Goal: Task Accomplishment & Management: Use online tool/utility

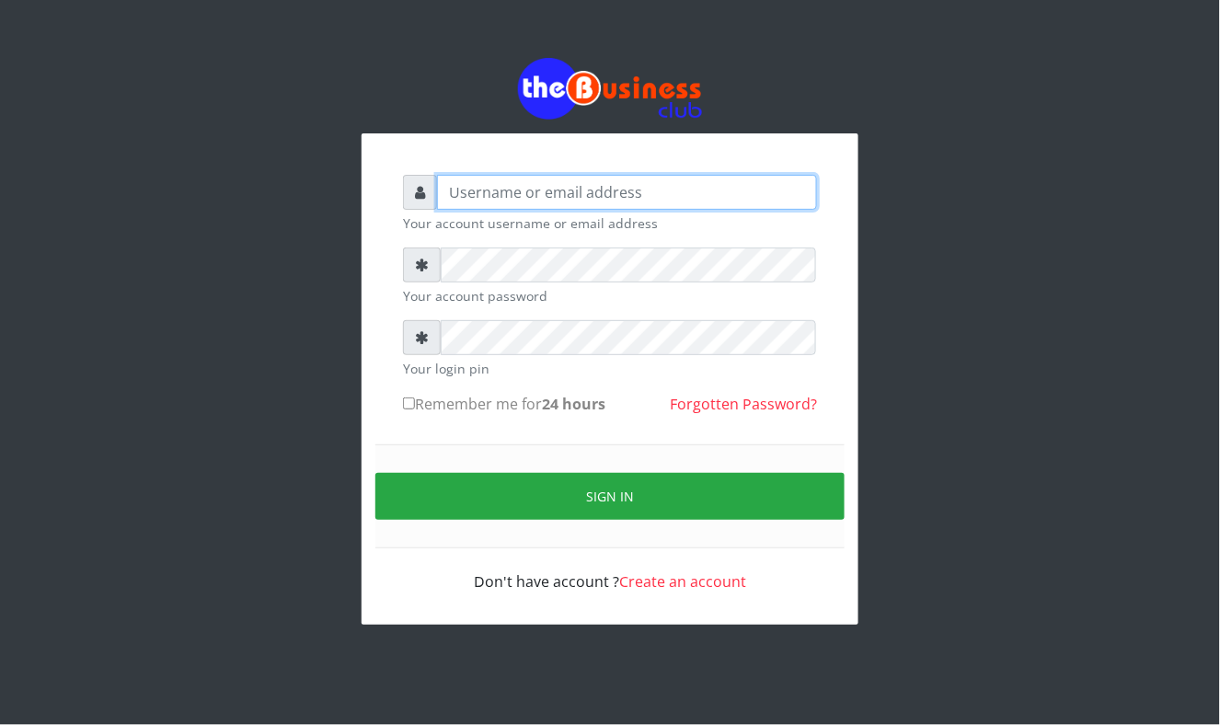
type input "Mavincio"
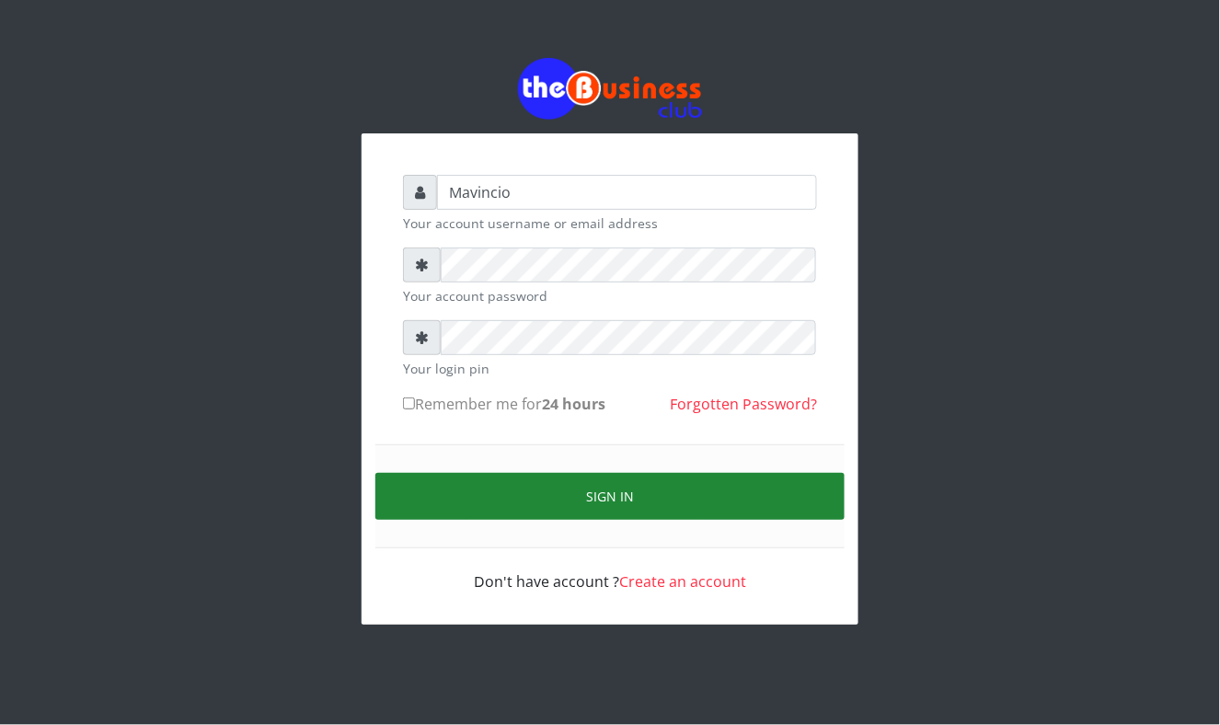
click at [570, 487] on button "Sign in" at bounding box center [609, 496] width 469 height 47
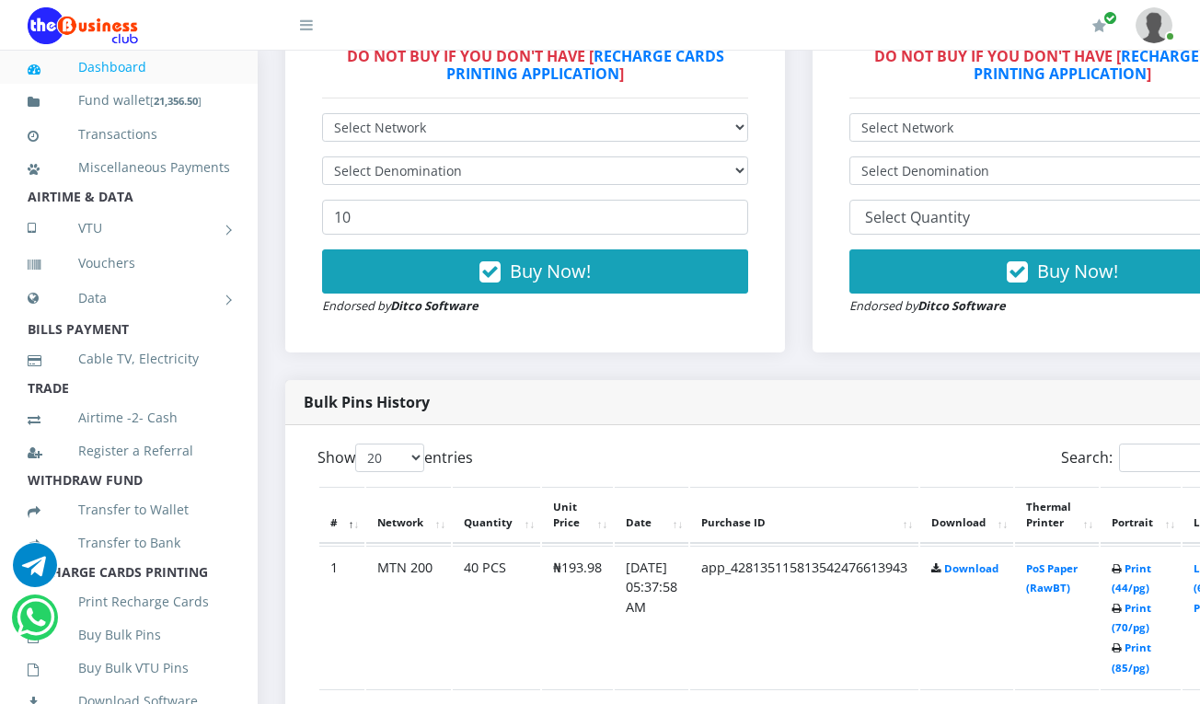
scroll to position [622, 0]
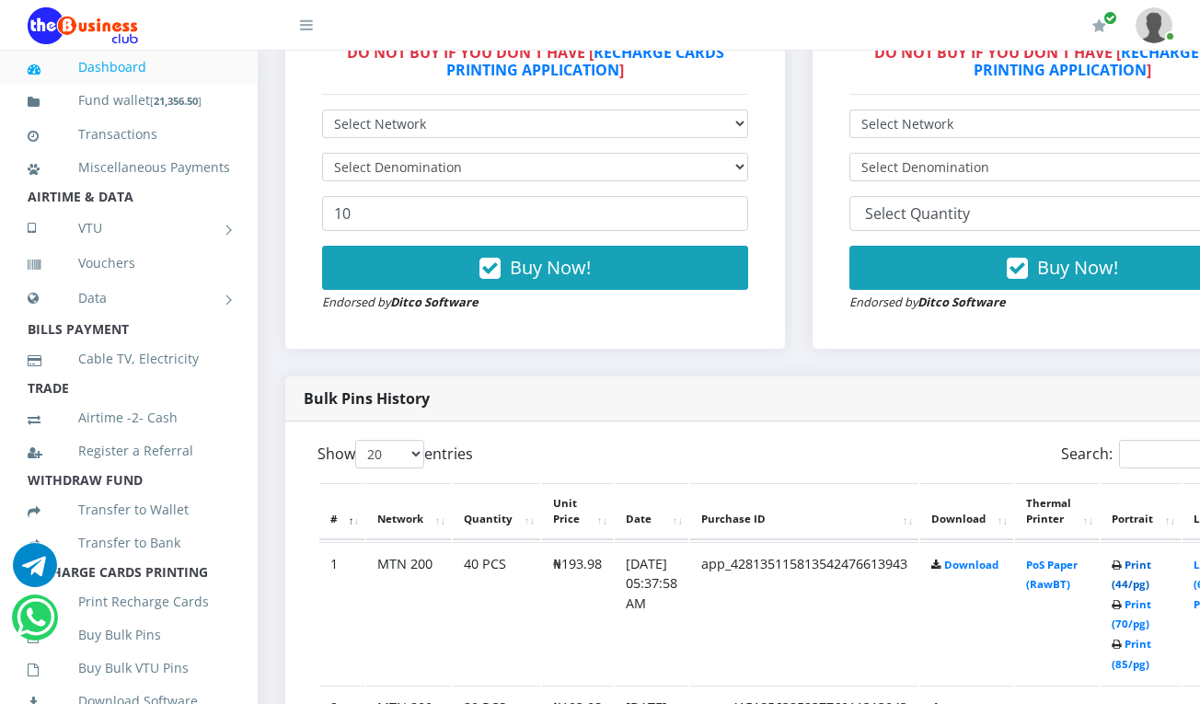
click at [1151, 568] on link "Print (44/pg)" at bounding box center [1131, 574] width 40 height 34
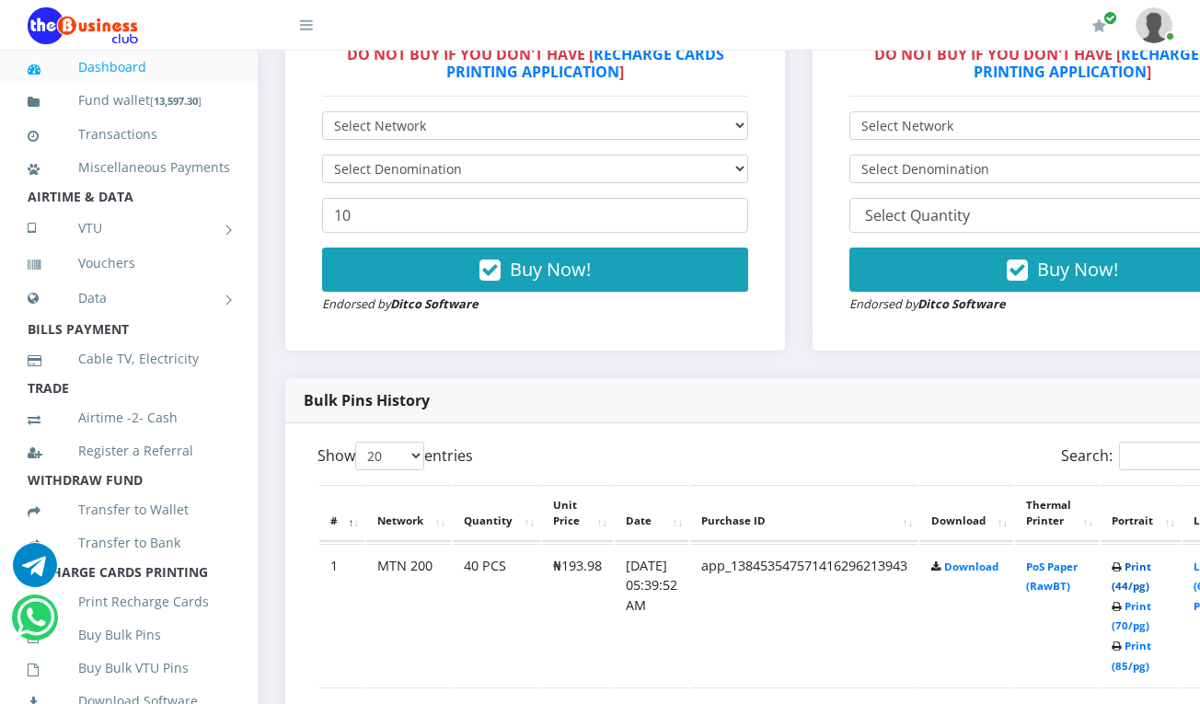
click at [1151, 570] on link "Print (44/pg)" at bounding box center [1131, 576] width 40 height 34
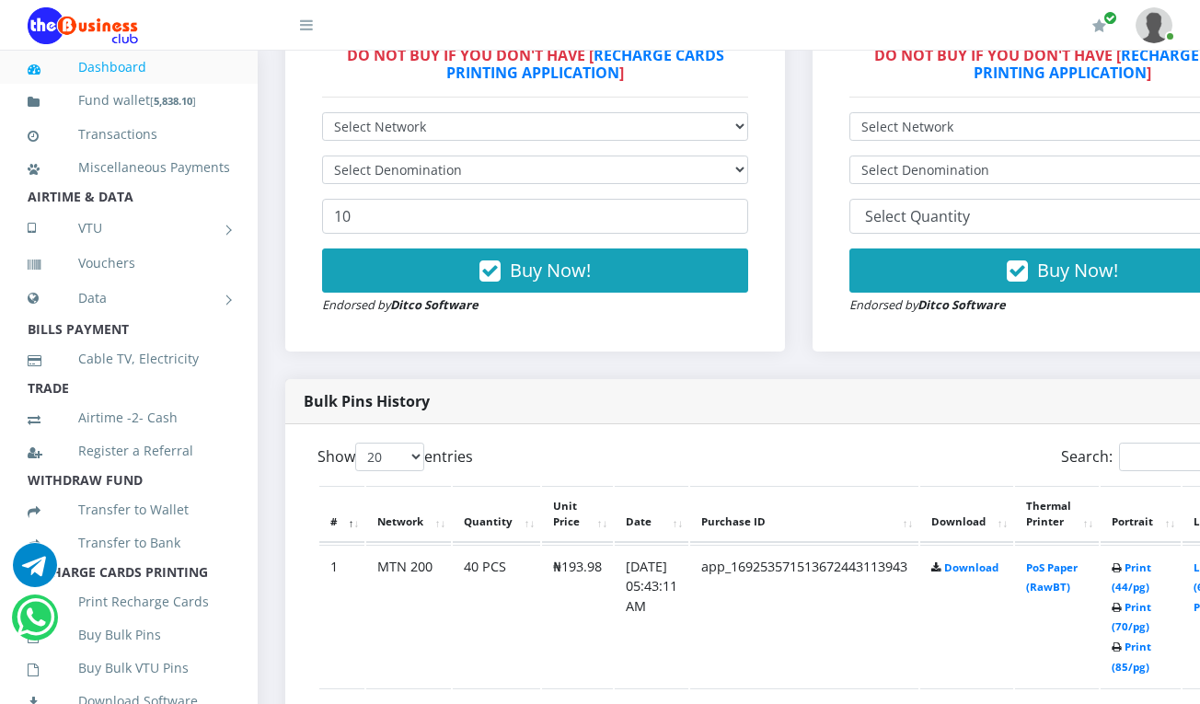
scroll to position [619, 0]
click at [1064, 524] on th "Thermal Printer" at bounding box center [1057, 514] width 84 height 57
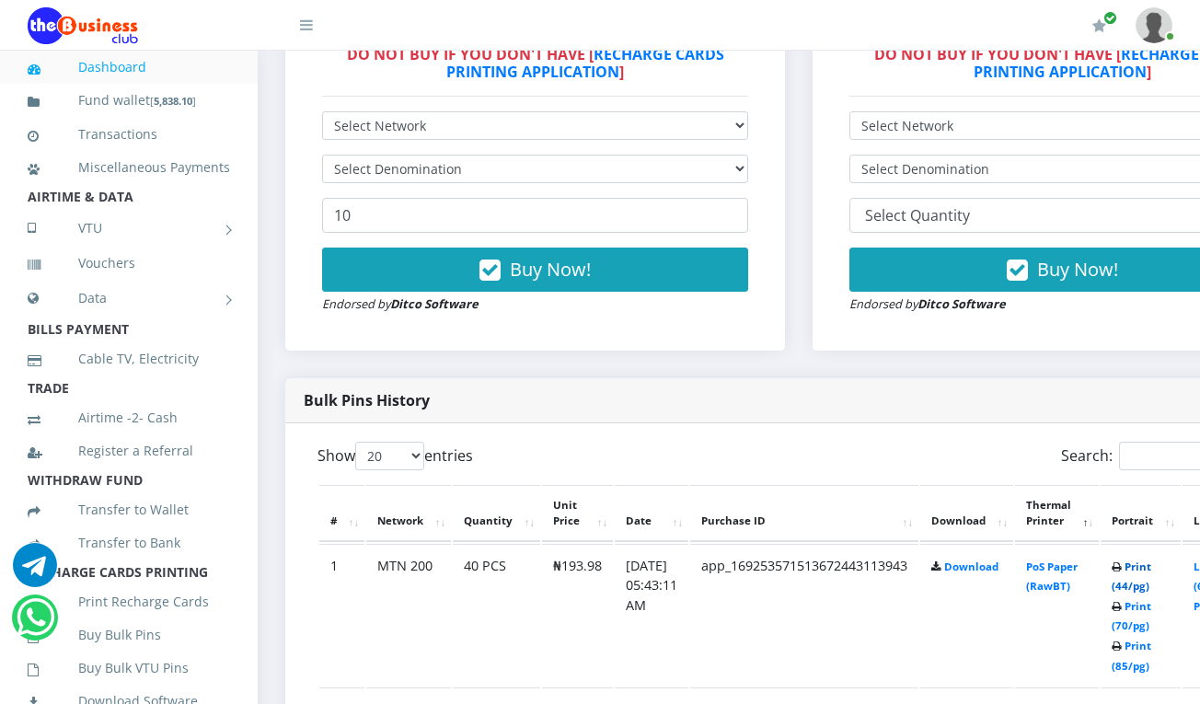
click at [1150, 567] on link "Print (44/pg)" at bounding box center [1131, 576] width 40 height 34
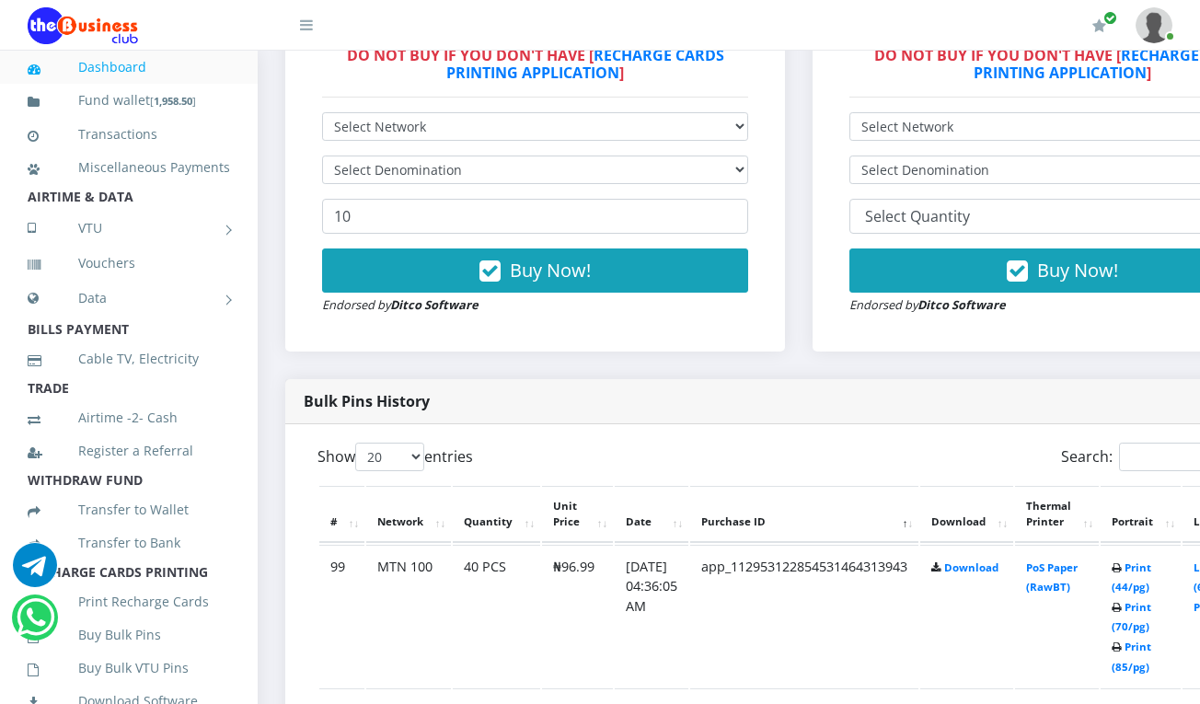
scroll to position [620, 0]
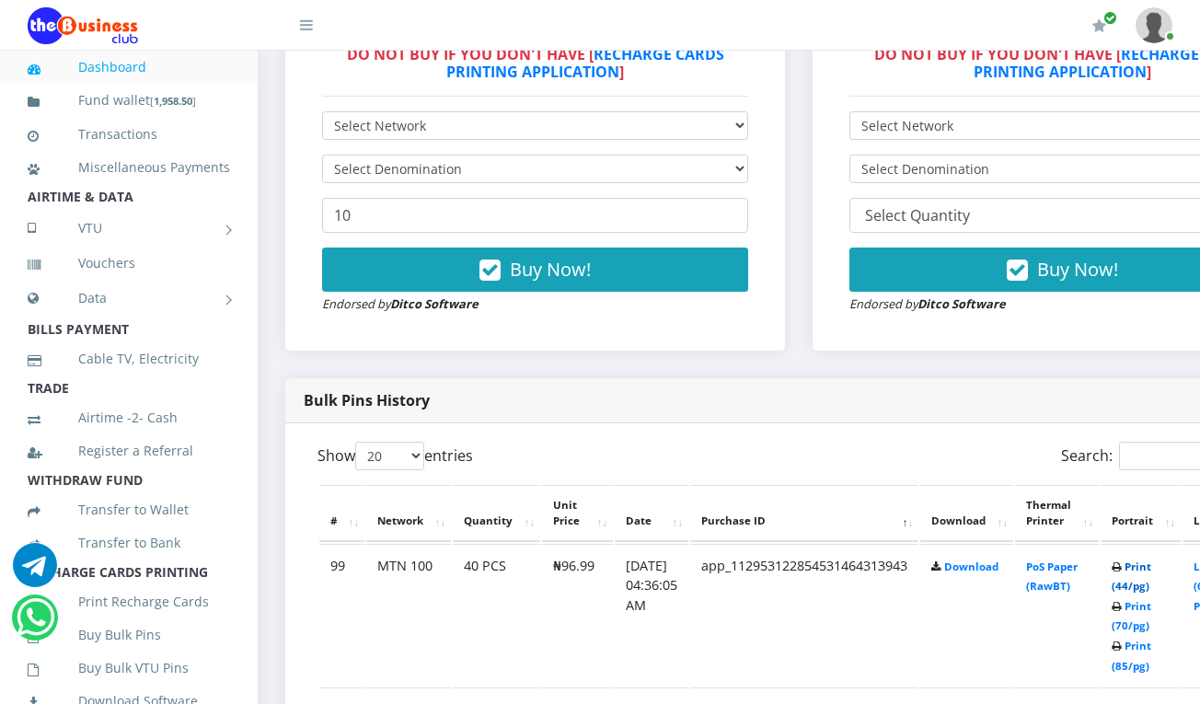
click at [1151, 570] on link "Print (44/pg)" at bounding box center [1131, 576] width 40 height 34
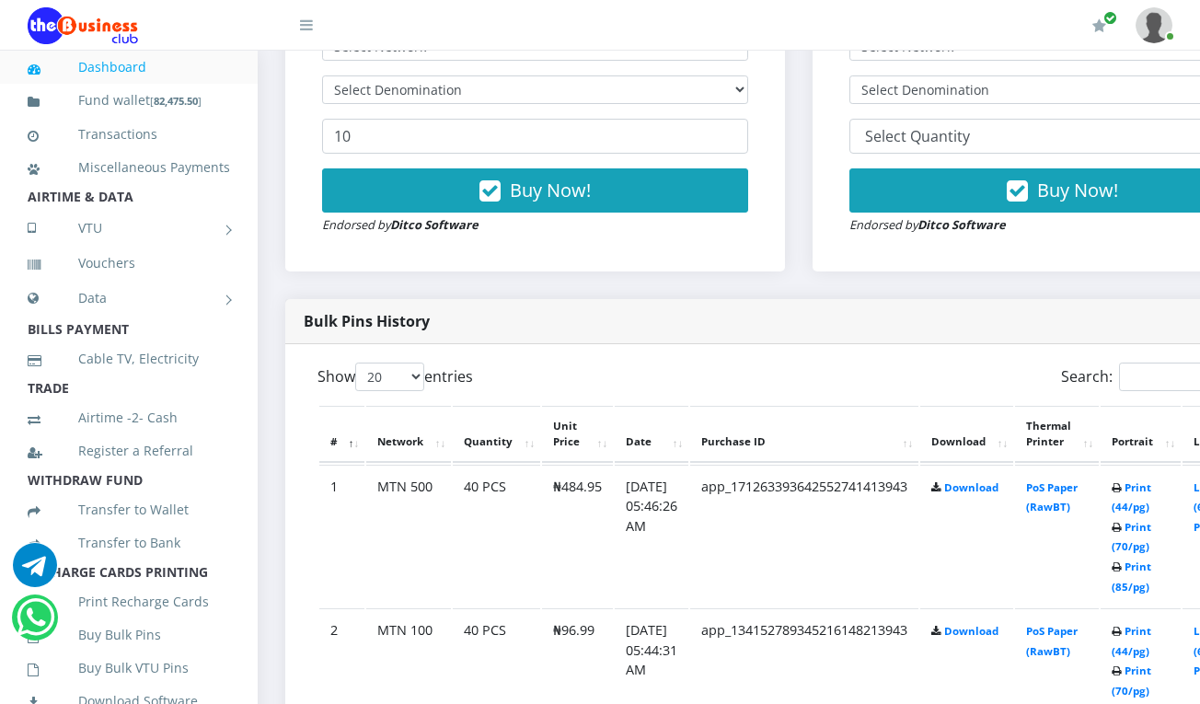
scroll to position [719, 0]
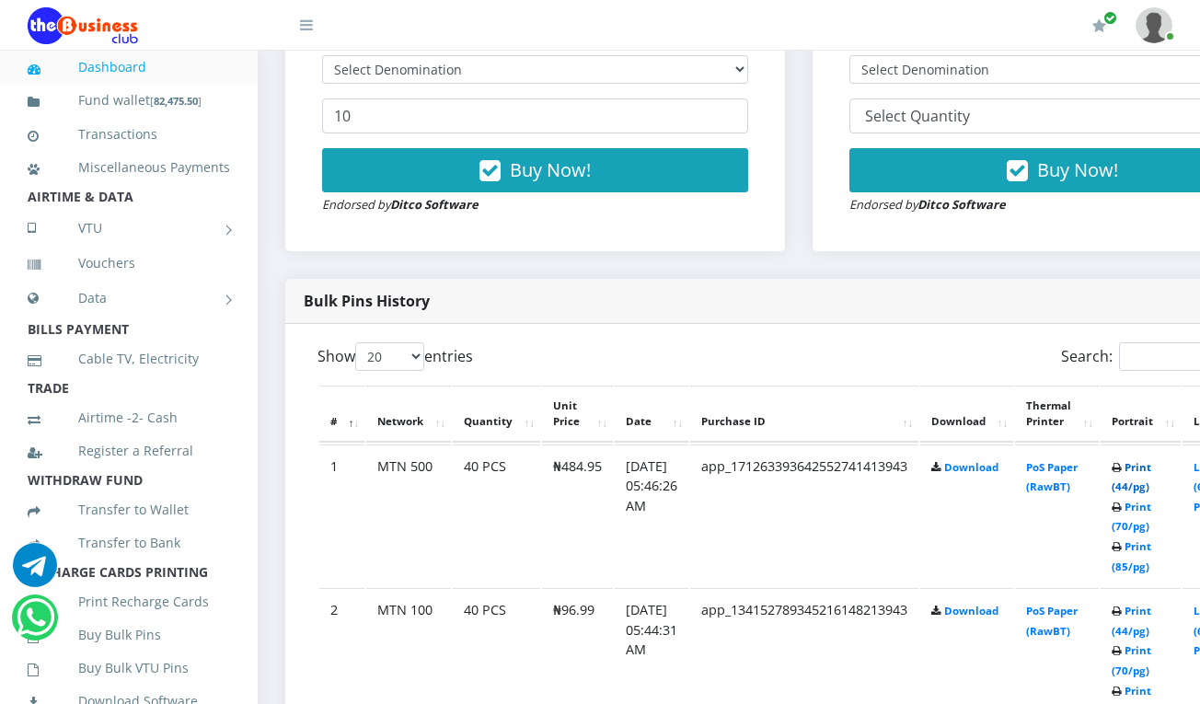
click at [1151, 472] on link "Print (44/pg)" at bounding box center [1131, 477] width 40 height 34
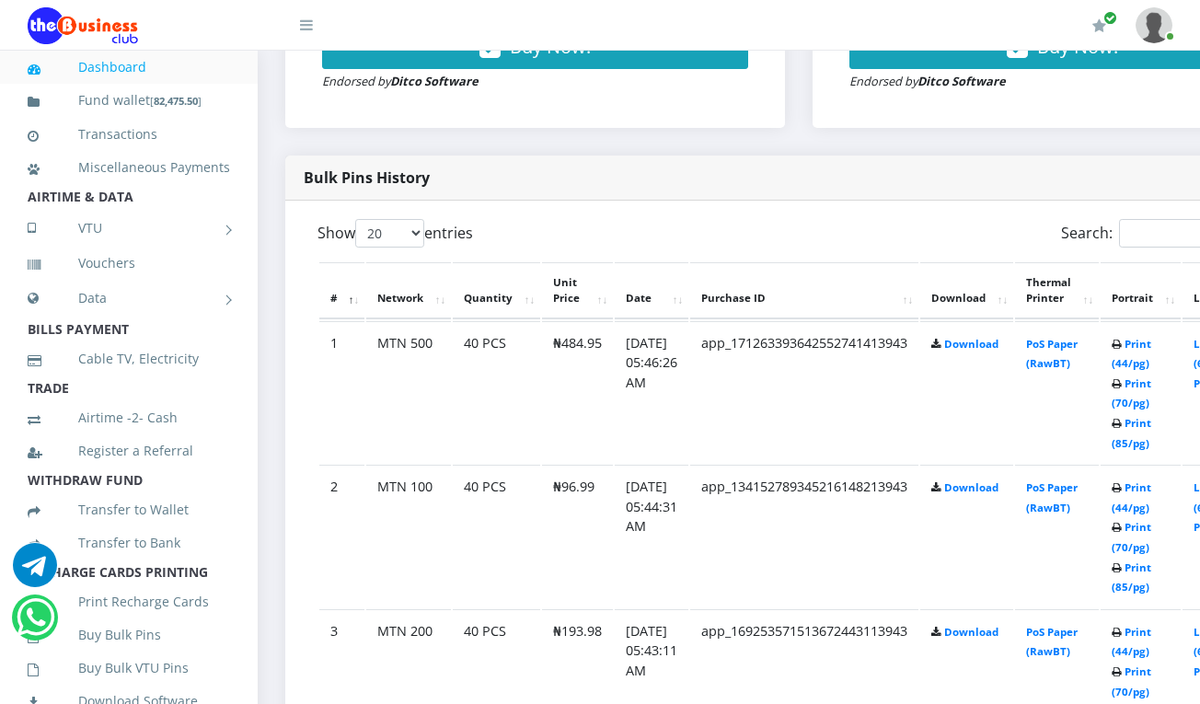
scroll to position [719, 0]
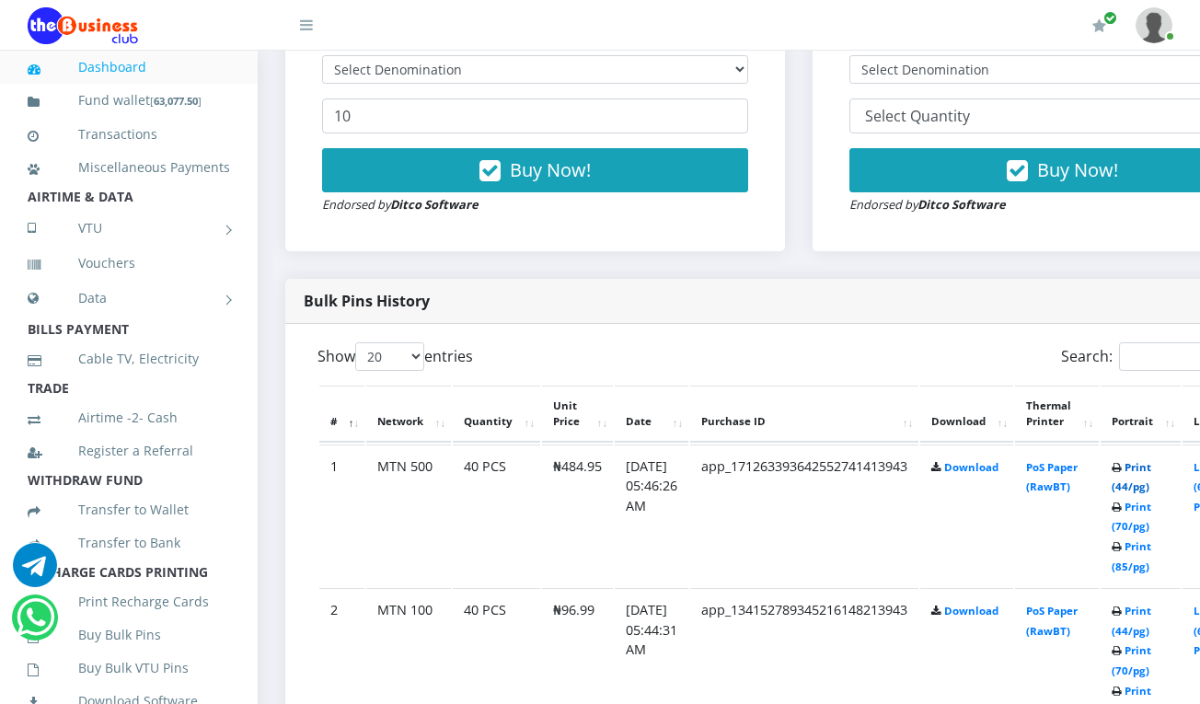
click at [1151, 469] on link "Print (44/pg)" at bounding box center [1131, 477] width 40 height 34
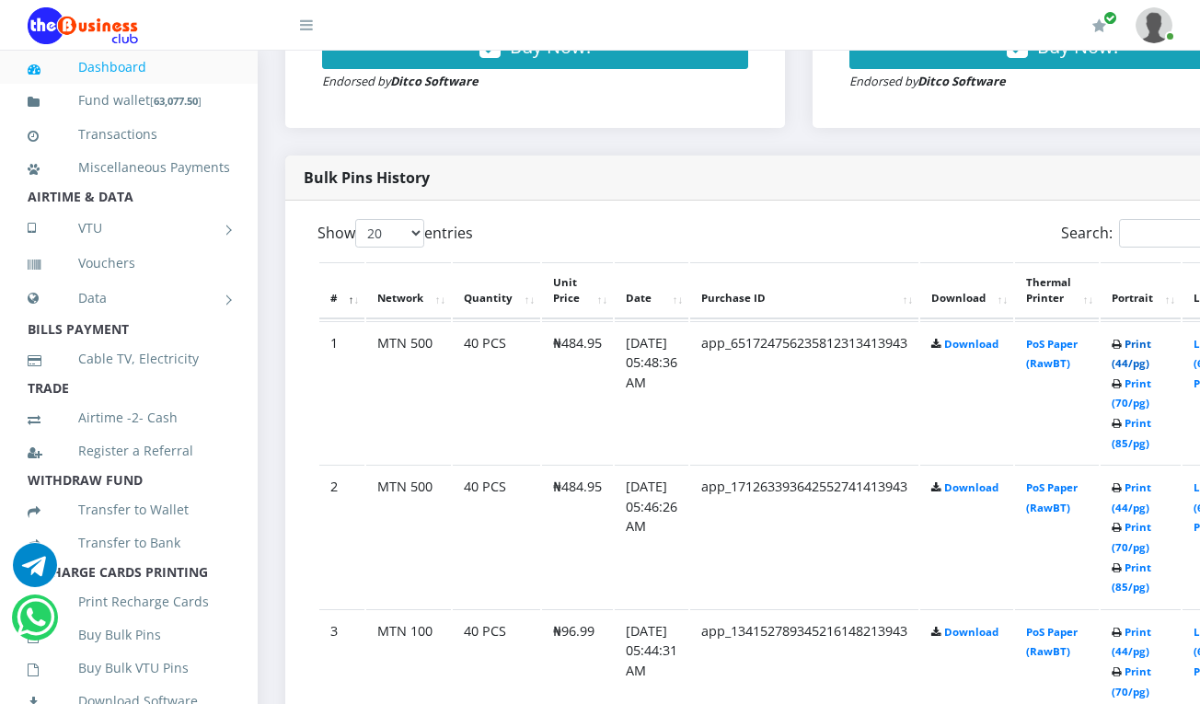
scroll to position [719, 0]
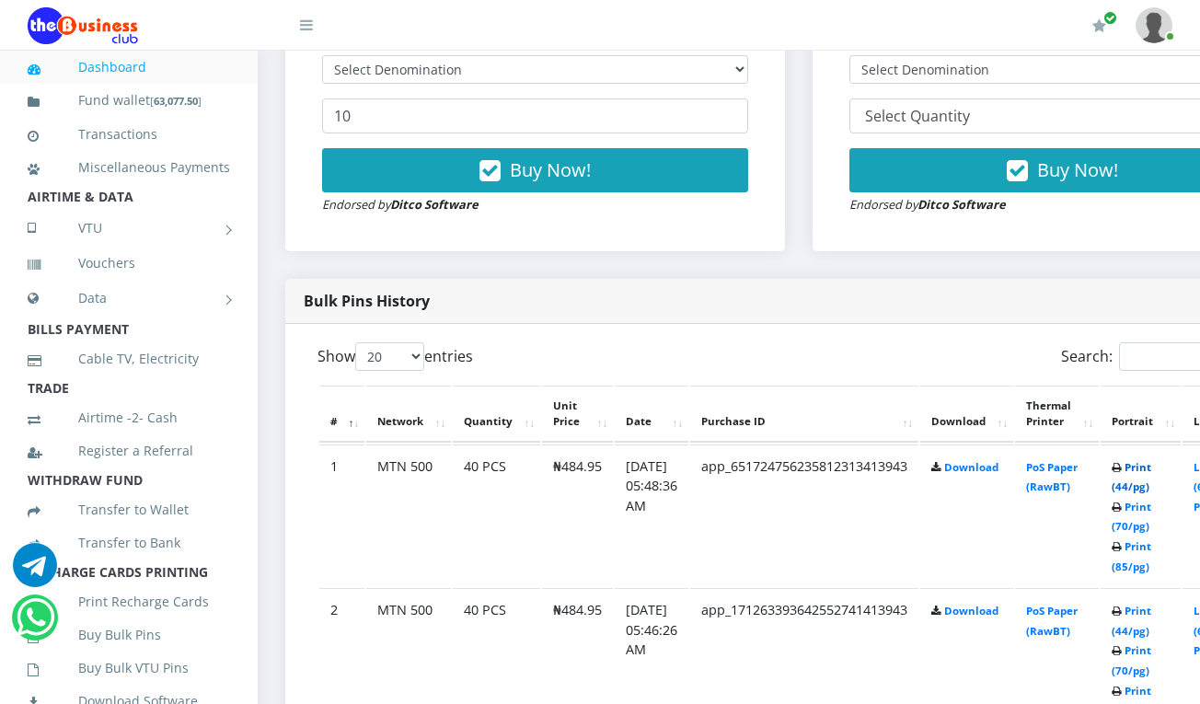
click at [1151, 469] on link "Print (44/pg)" at bounding box center [1131, 477] width 40 height 34
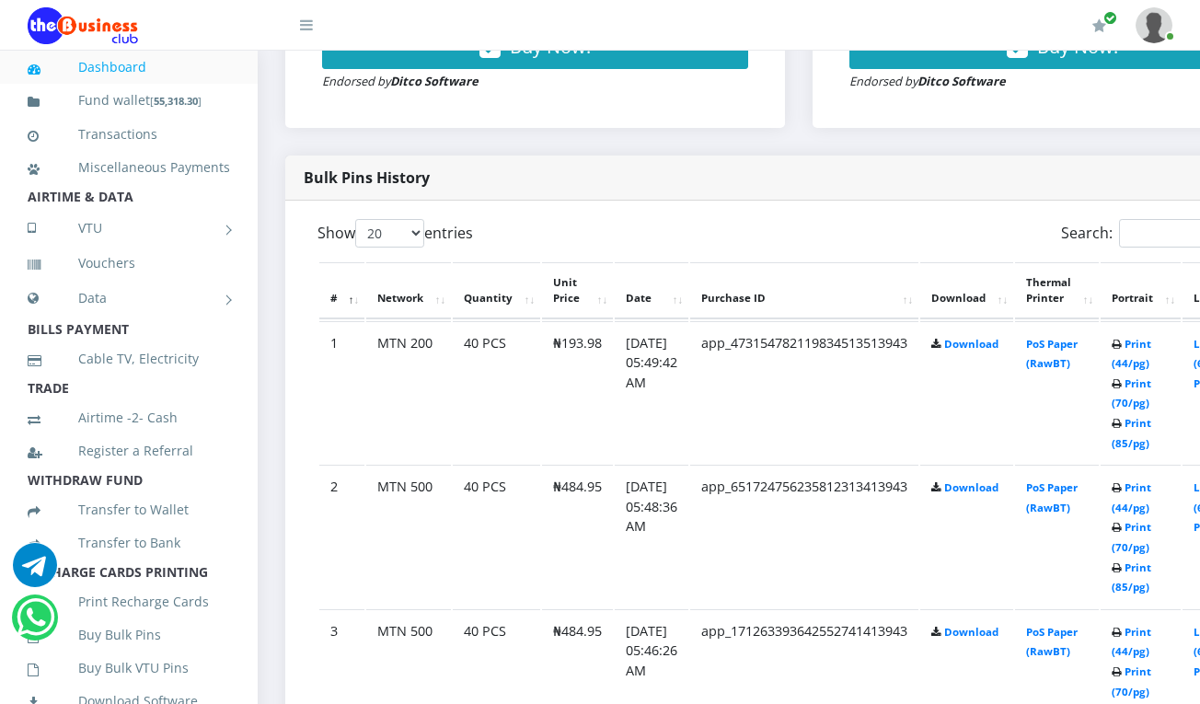
scroll to position [719, 0]
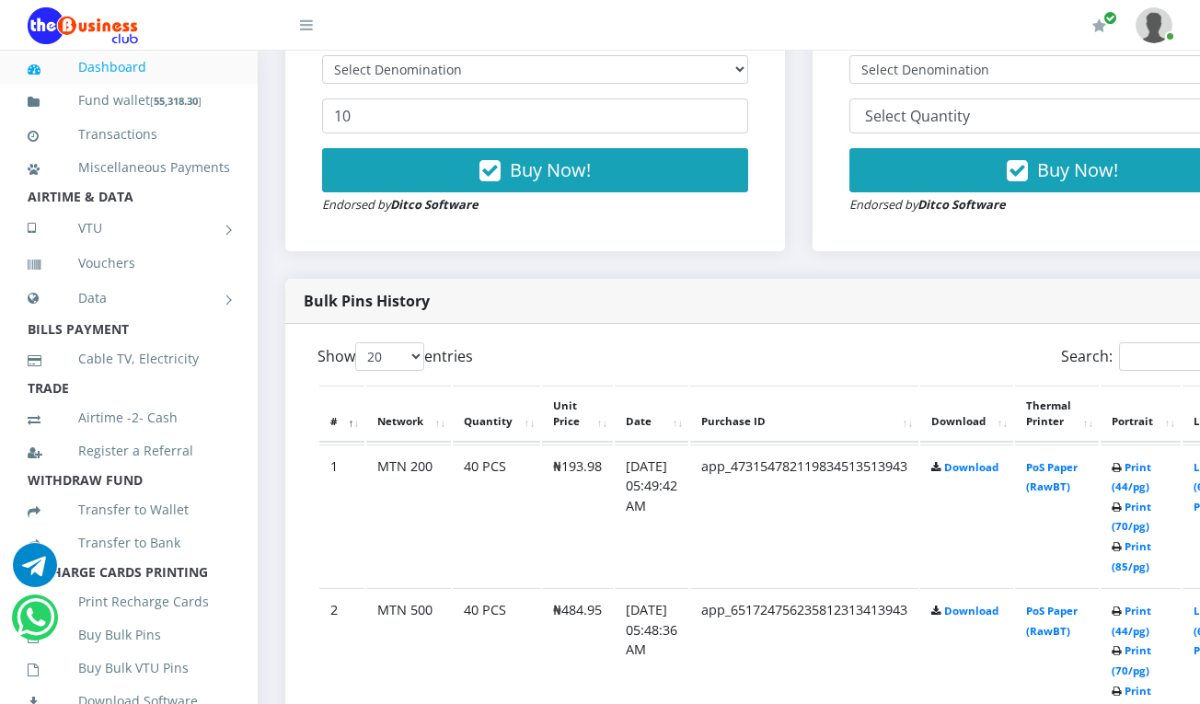
click at [556, 196] on div "Buy Now! Endorsed by Ditco Software" at bounding box center [535, 181] width 426 height 66
click at [1151, 471] on link "Print (44/pg)" at bounding box center [1131, 477] width 40 height 34
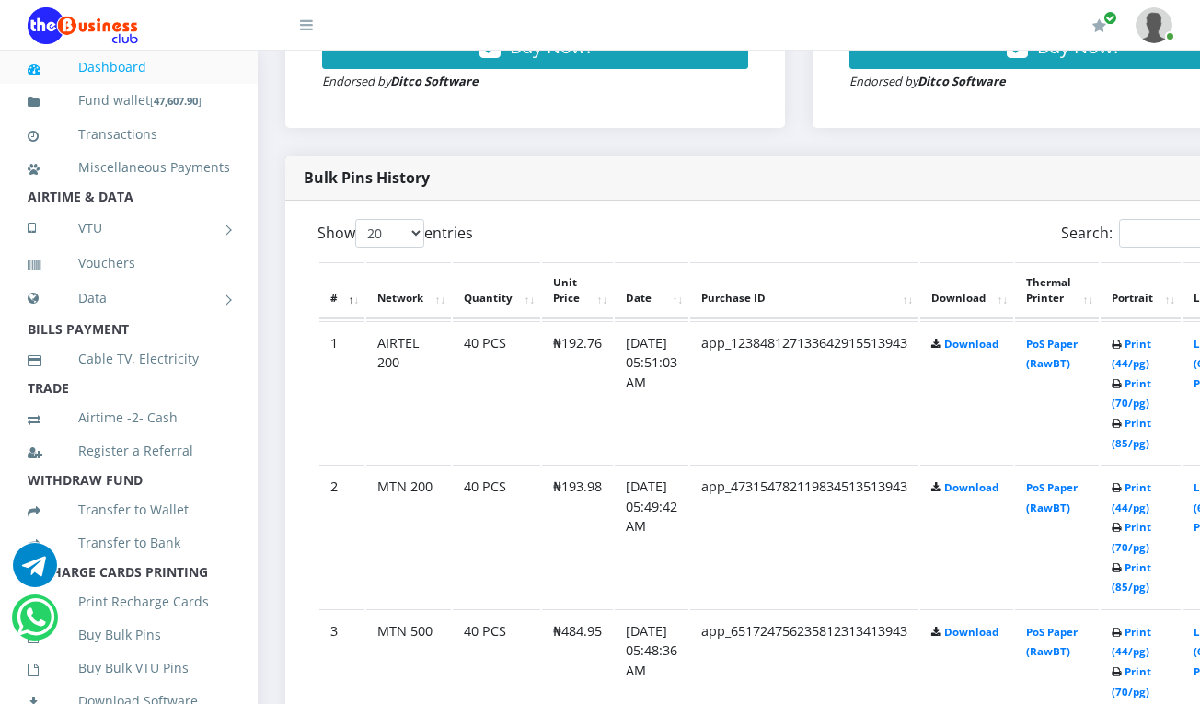
scroll to position [719, 0]
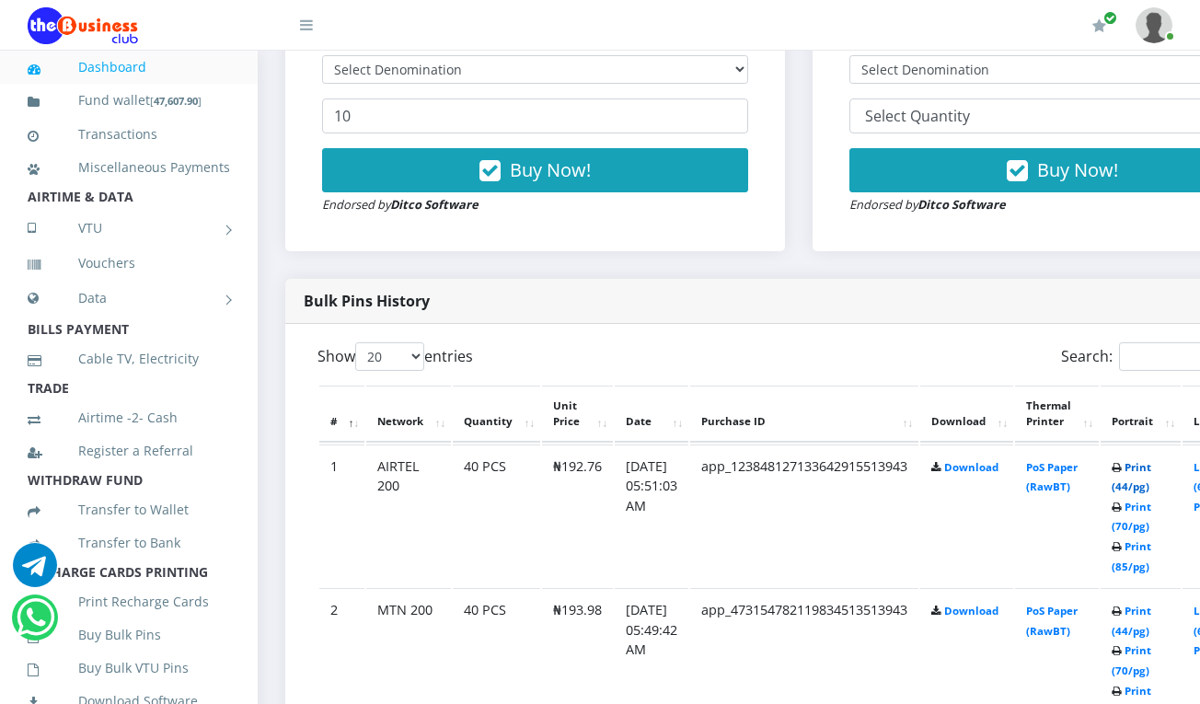
click at [1146, 469] on link "Print (44/pg)" at bounding box center [1131, 477] width 40 height 34
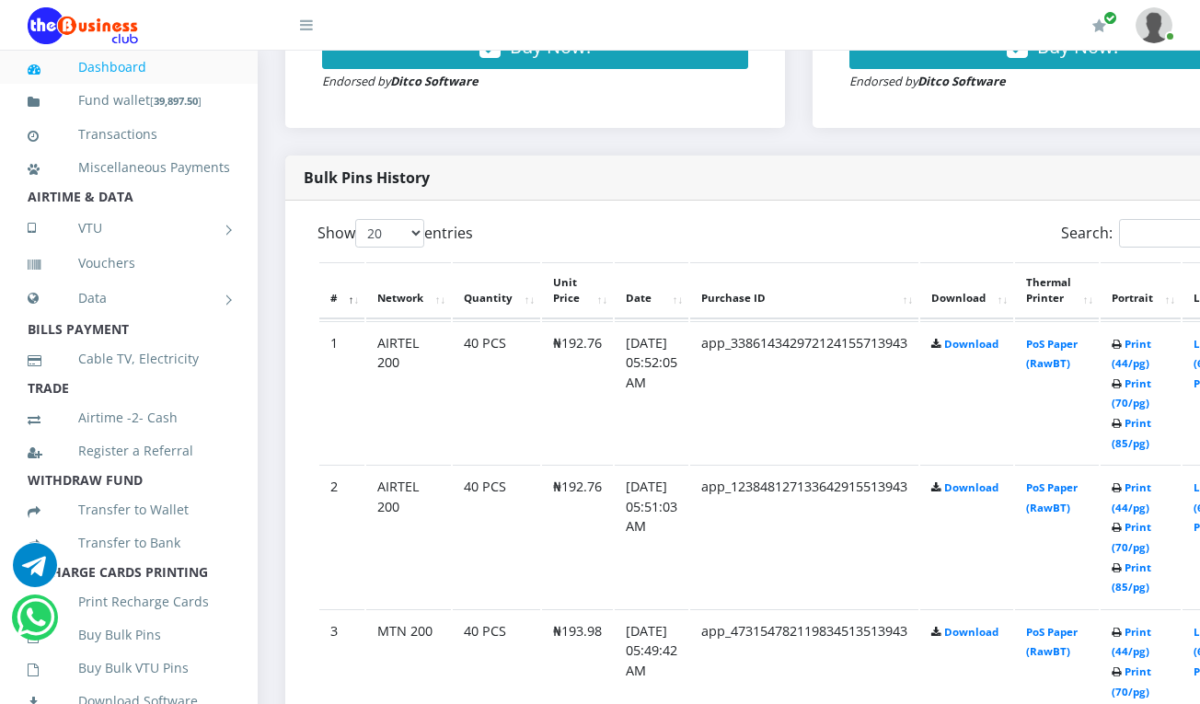
scroll to position [719, 0]
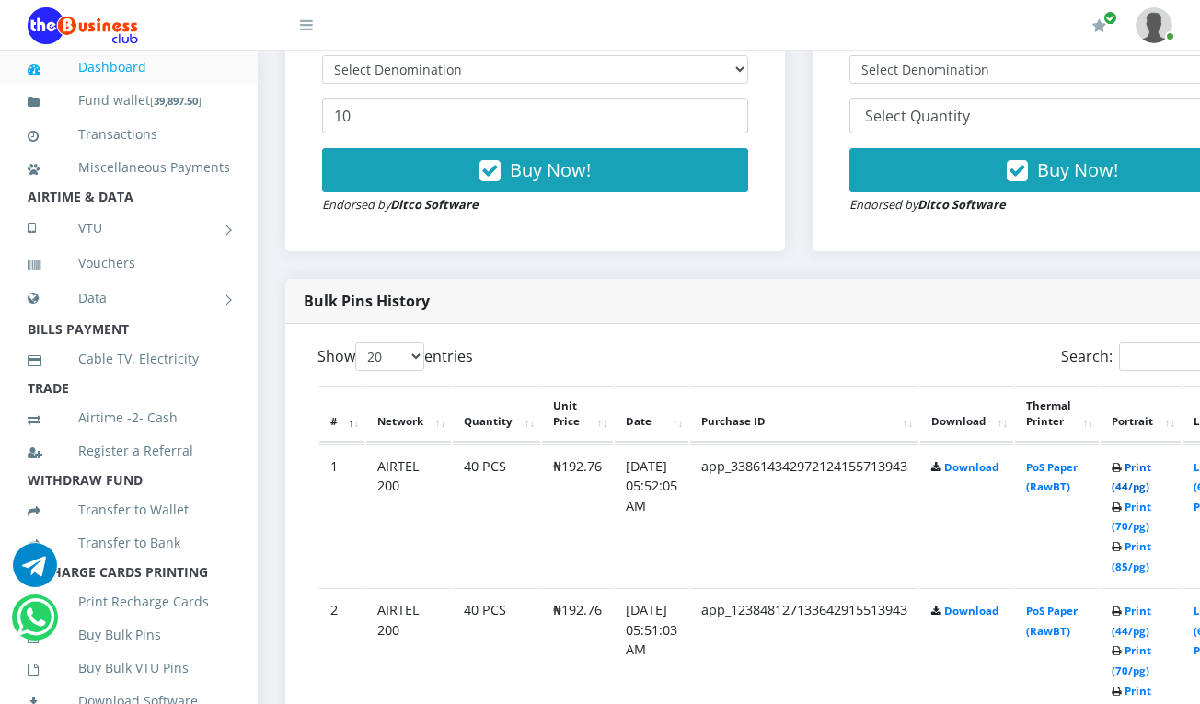
click at [1149, 472] on link "Print (44/pg)" at bounding box center [1131, 477] width 40 height 34
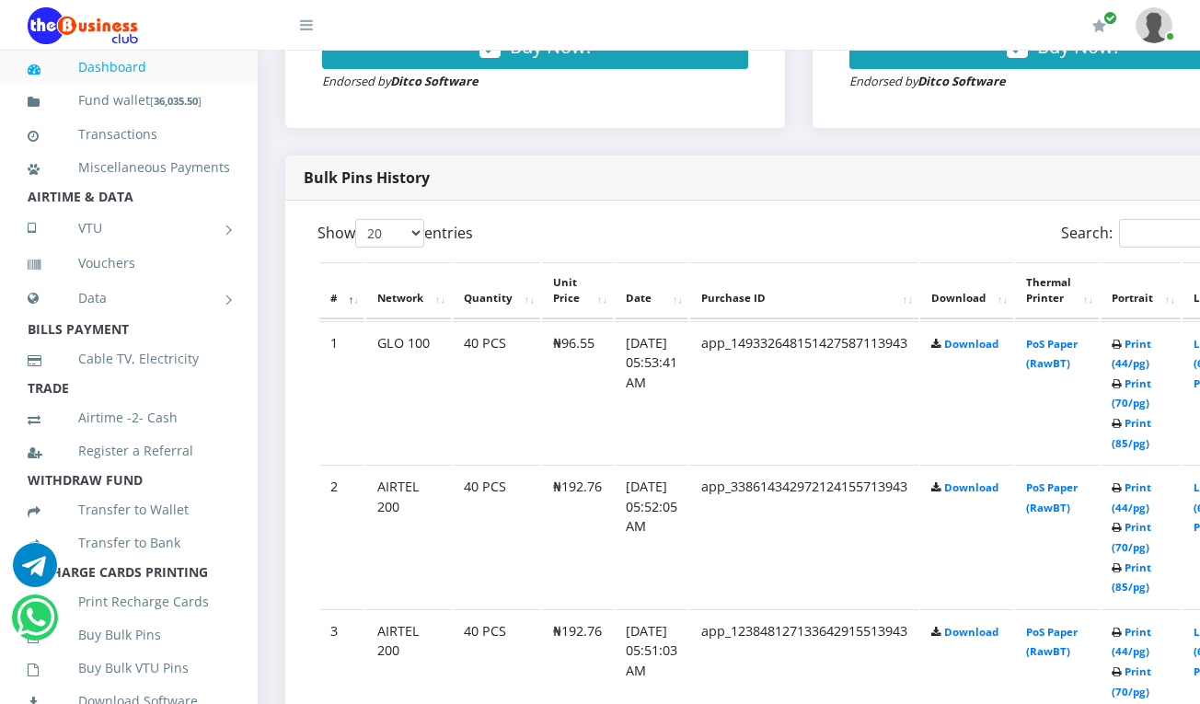
scroll to position [719, 0]
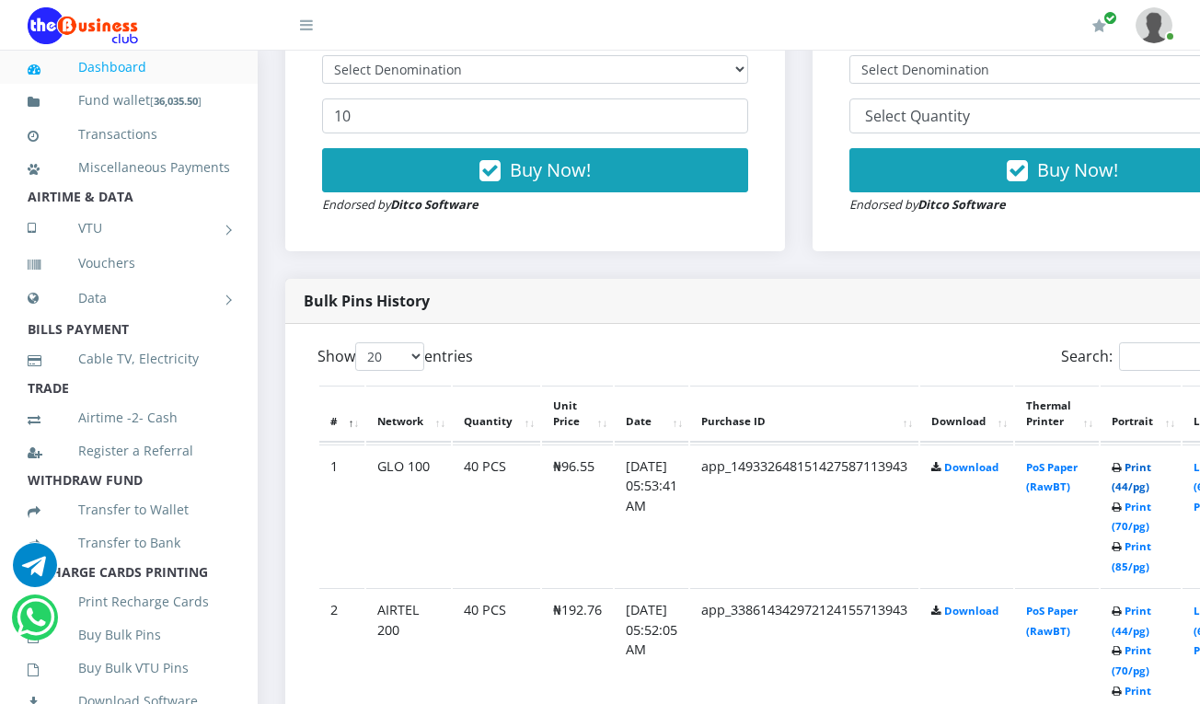
click at [1149, 471] on link "Print (44/pg)" at bounding box center [1131, 477] width 40 height 34
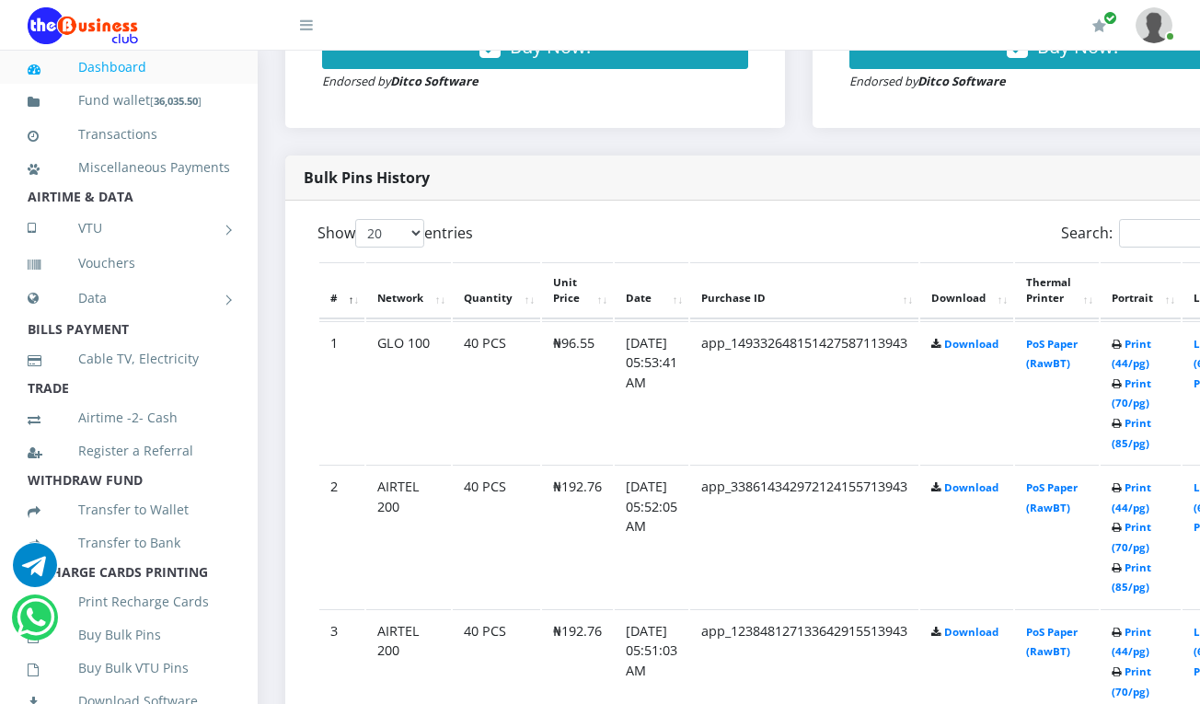
scroll to position [719, 0]
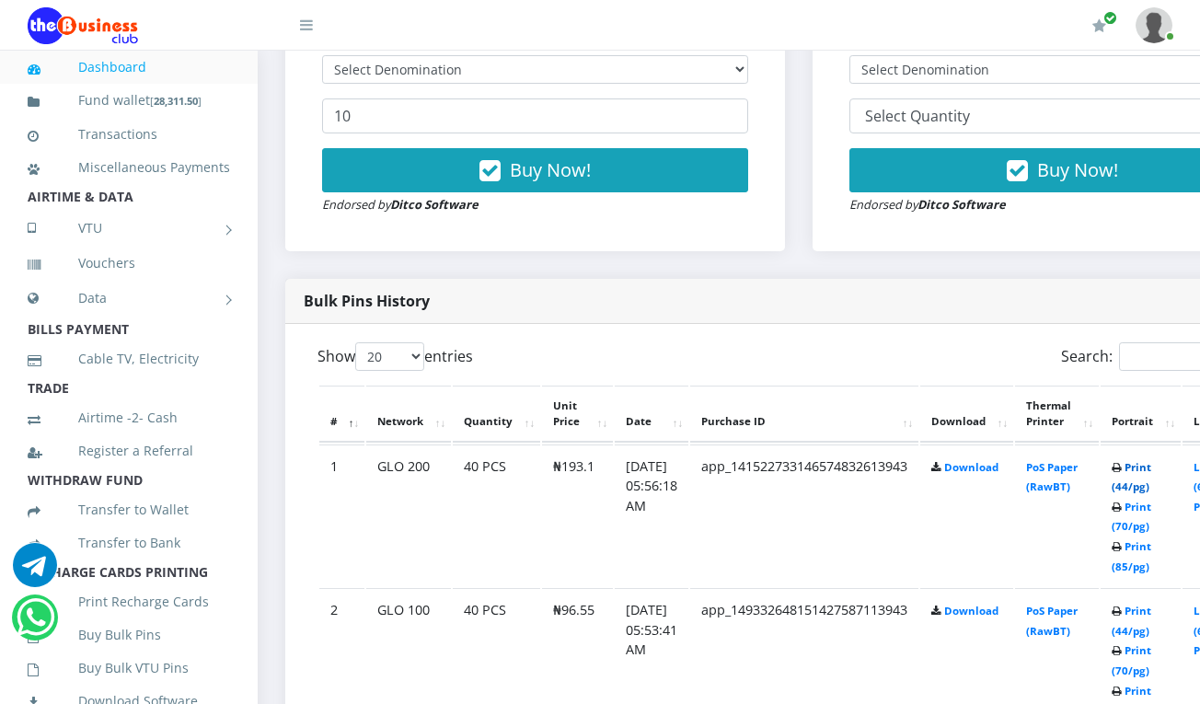
click at [1151, 473] on link "Print (44/pg)" at bounding box center [1131, 477] width 40 height 34
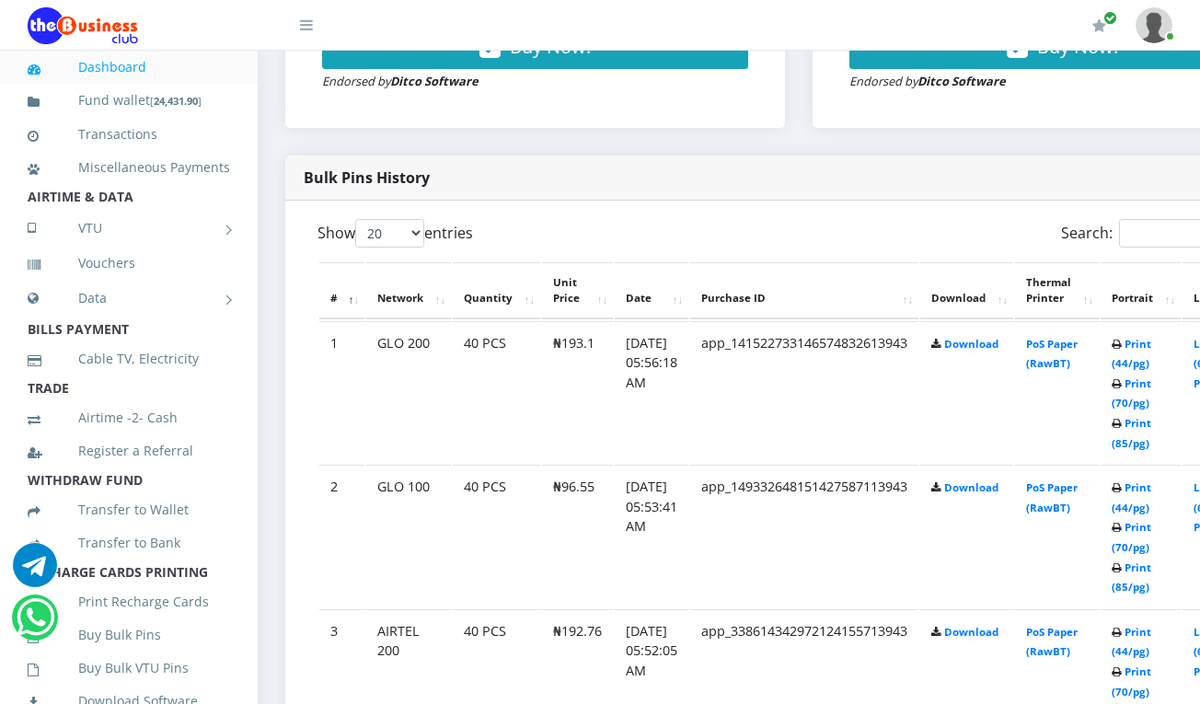
scroll to position [719, 0]
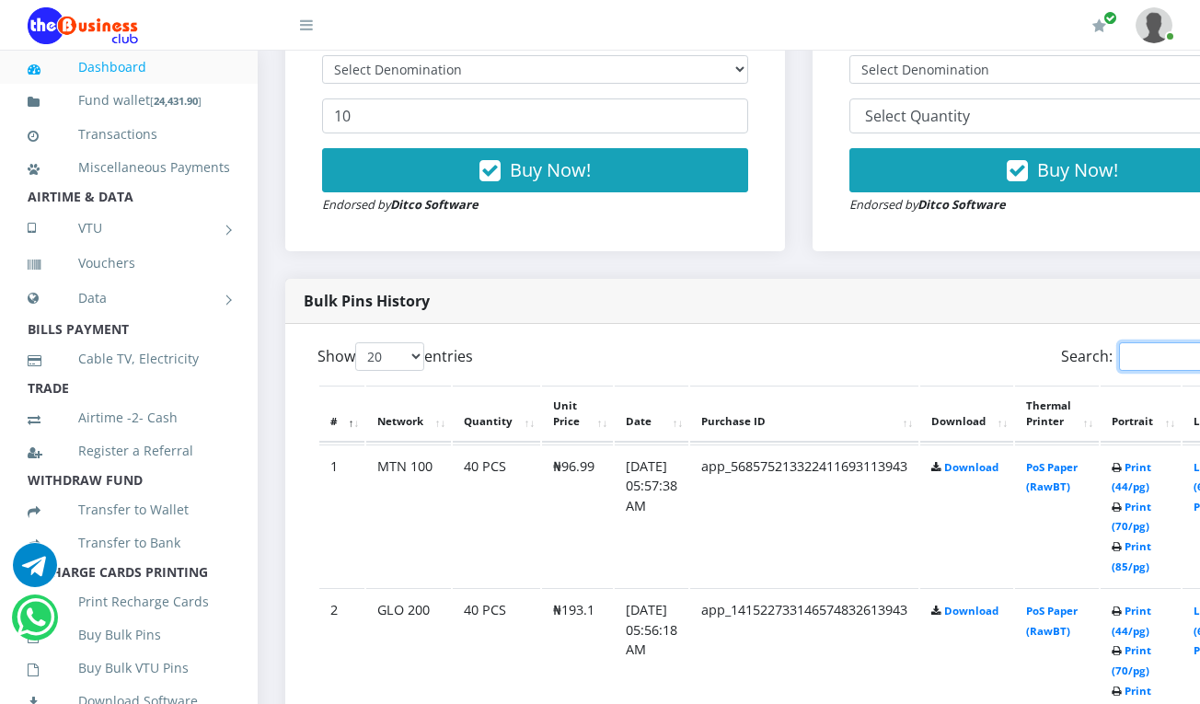
click at [1161, 346] on input "Search:" at bounding box center [1199, 356] width 161 height 29
click at [1151, 471] on link "Print (44/pg)" at bounding box center [1131, 477] width 40 height 34
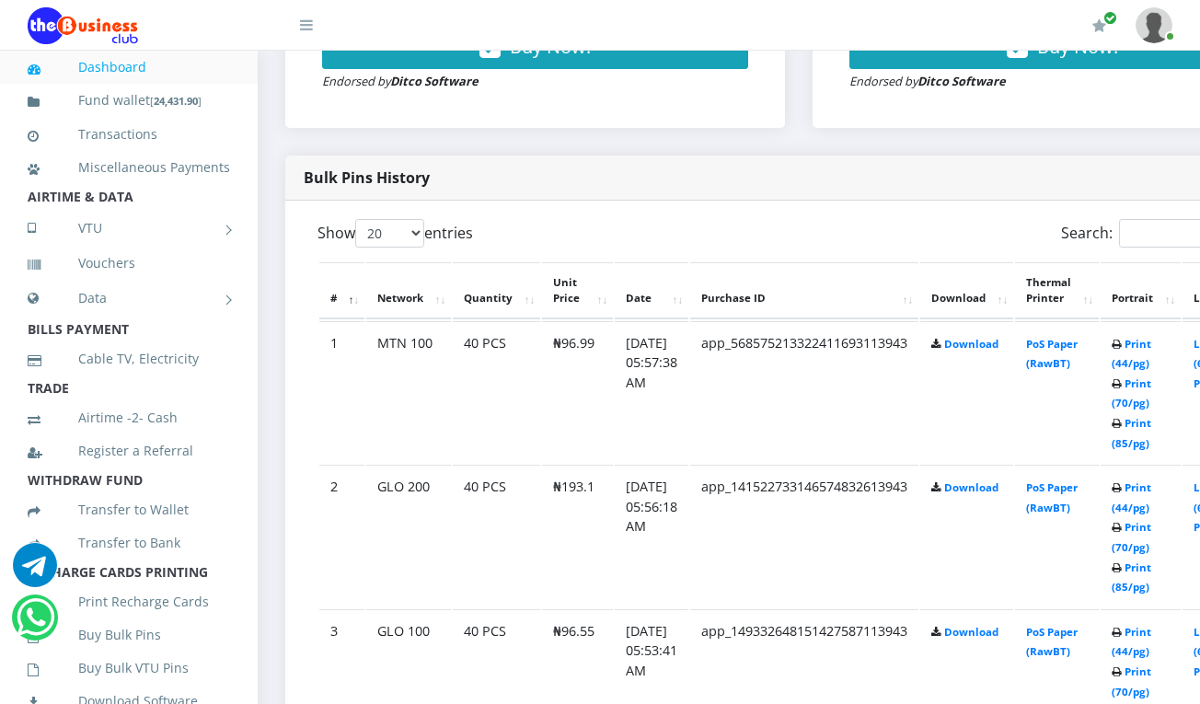
scroll to position [719, 0]
